Goal: Transaction & Acquisition: Purchase product/service

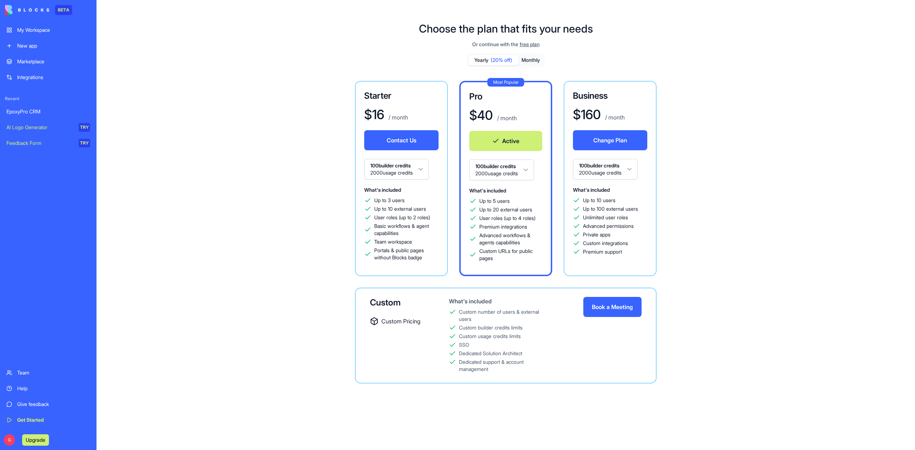
click at [35, 404] on div "Give feedback" at bounding box center [53, 403] width 73 height 7
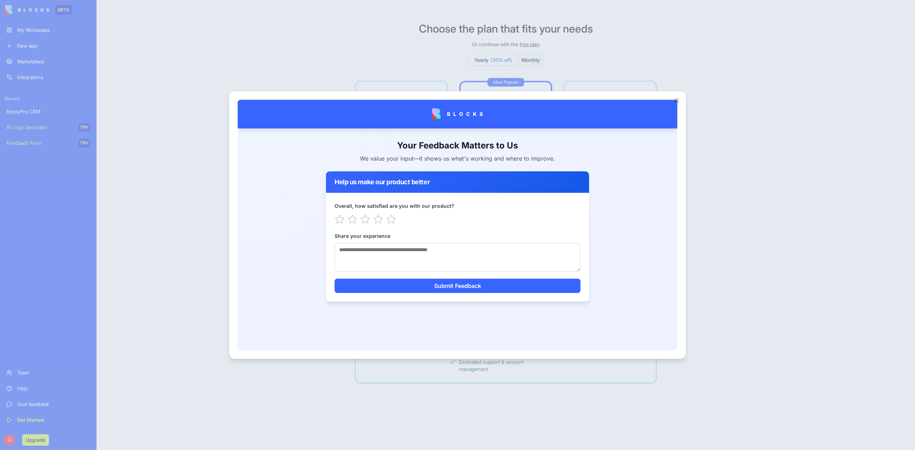
click at [125, 379] on div at bounding box center [457, 225] width 915 height 450
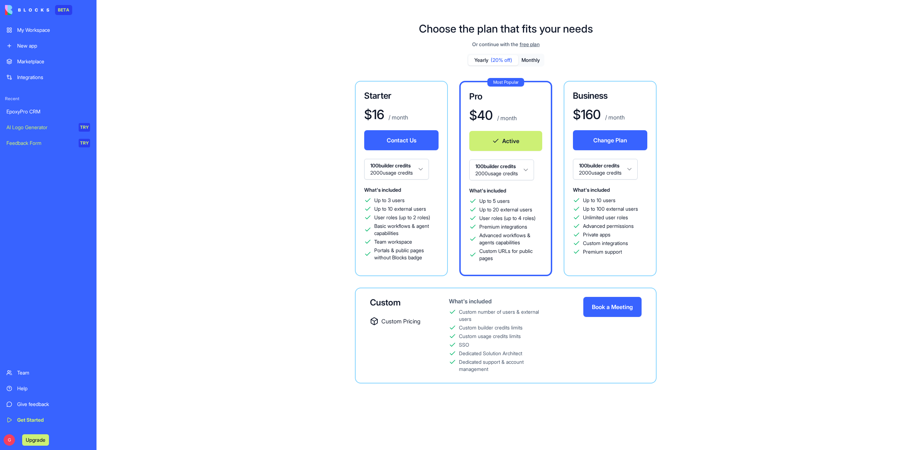
click at [615, 308] on button "Book a Meeting" at bounding box center [612, 307] width 58 height 20
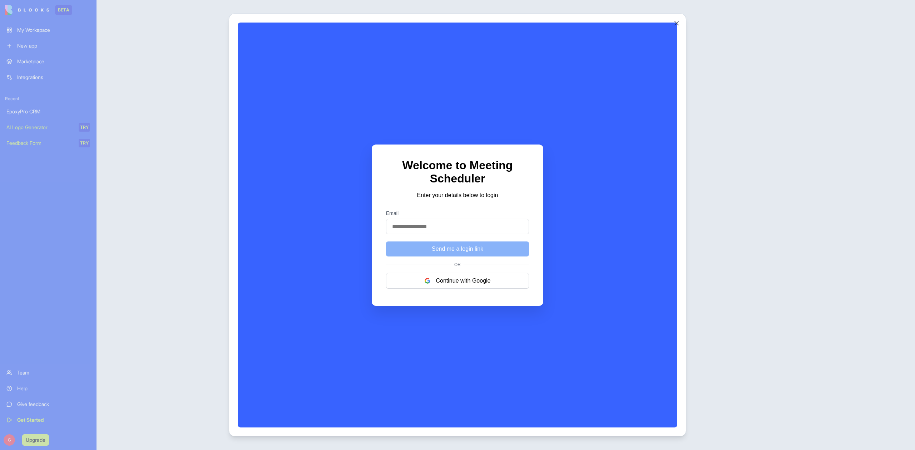
click at [139, 258] on div at bounding box center [457, 225] width 915 height 450
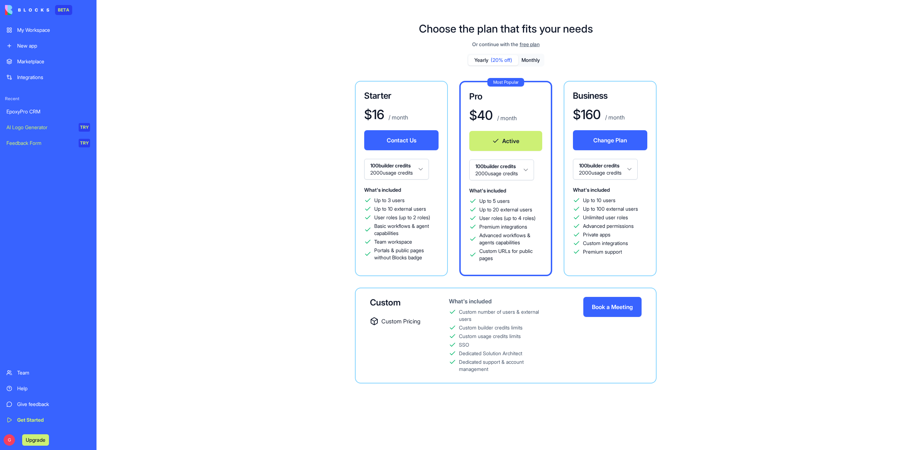
click at [615, 310] on button "Book a Meeting" at bounding box center [612, 307] width 58 height 20
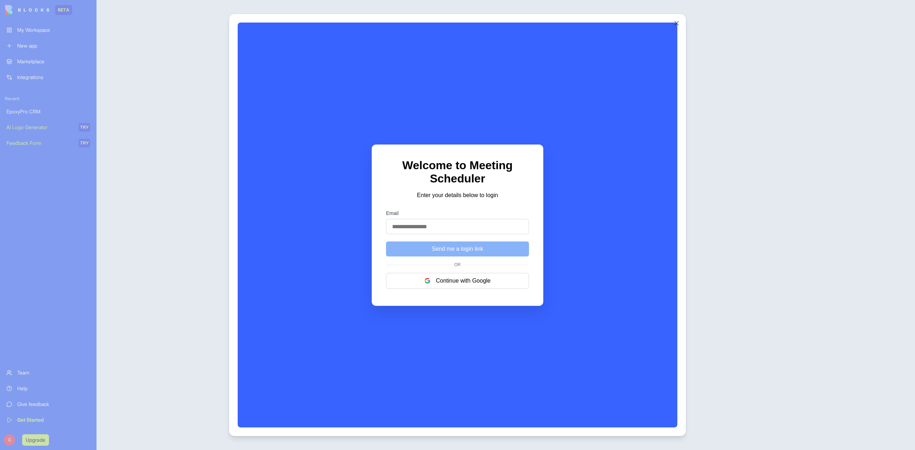
click at [754, 272] on div at bounding box center [457, 225] width 915 height 450
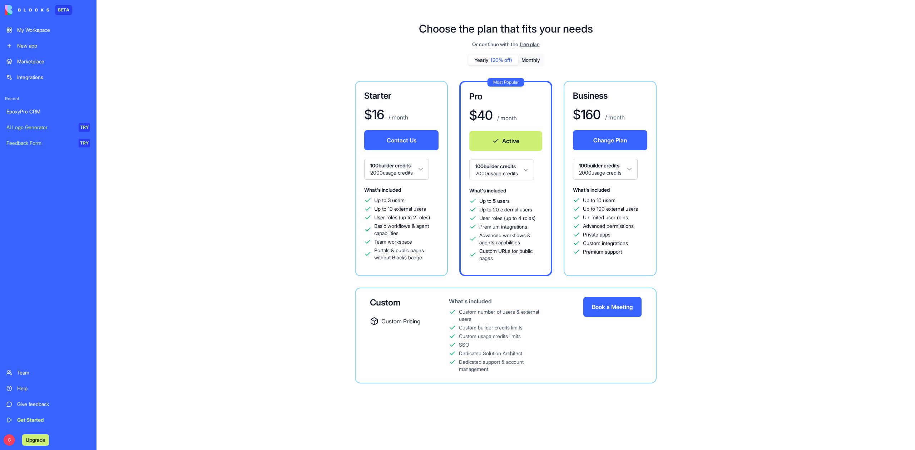
click at [421, 141] on button "Contact Us" at bounding box center [401, 140] width 74 height 20
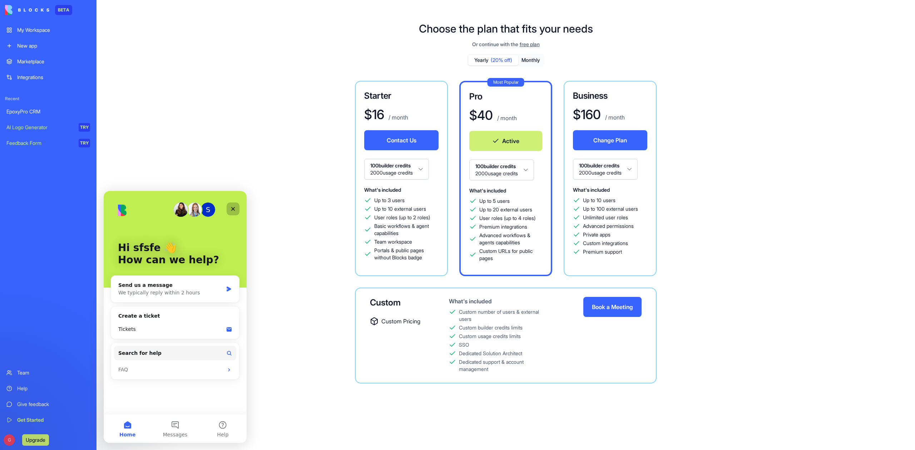
click at [235, 207] on icon "Close" at bounding box center [233, 209] width 6 height 6
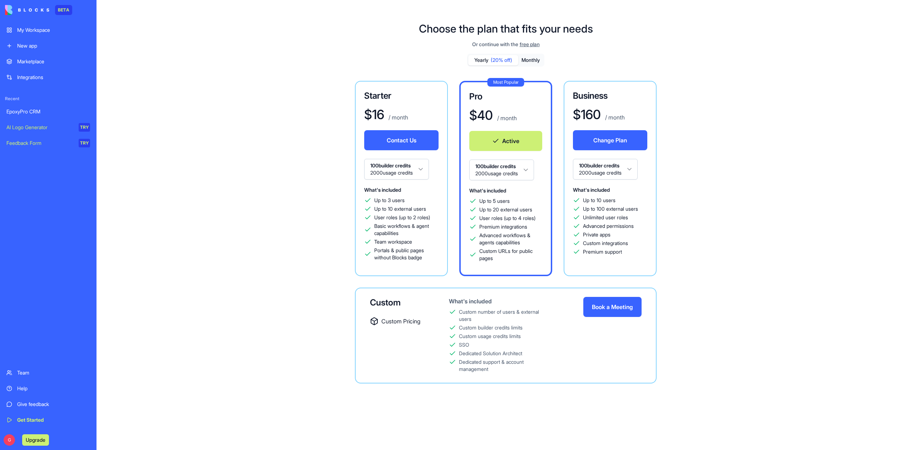
click at [407, 143] on button "Contact Us" at bounding box center [401, 140] width 74 height 20
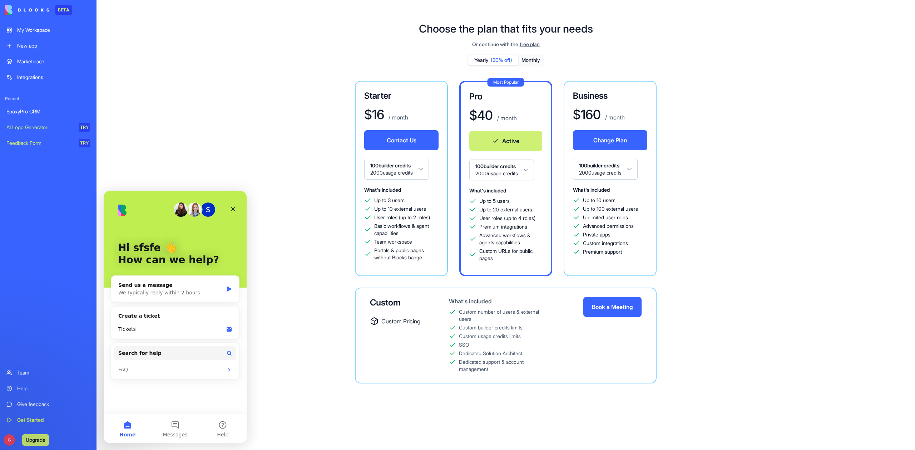
click at [302, 59] on div "Yearly (20% off) Monthly Starter $ 16 / month Contact Us 100 builder credits 20…" at bounding box center [506, 224] width 410 height 341
click at [232, 210] on icon "Close" at bounding box center [233, 209] width 4 height 4
